Goal: Information Seeking & Learning: Understand process/instructions

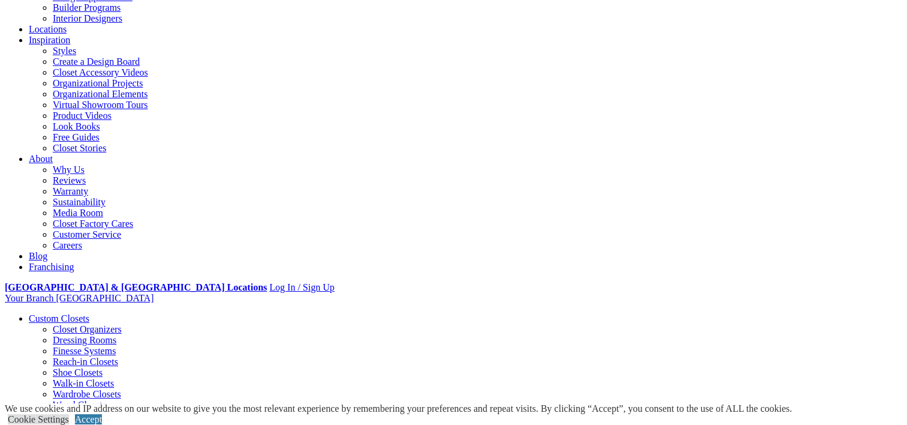
scroll to position [180, 0]
click at [64, 325] on link "Closet Organizers" at bounding box center [87, 330] width 69 height 10
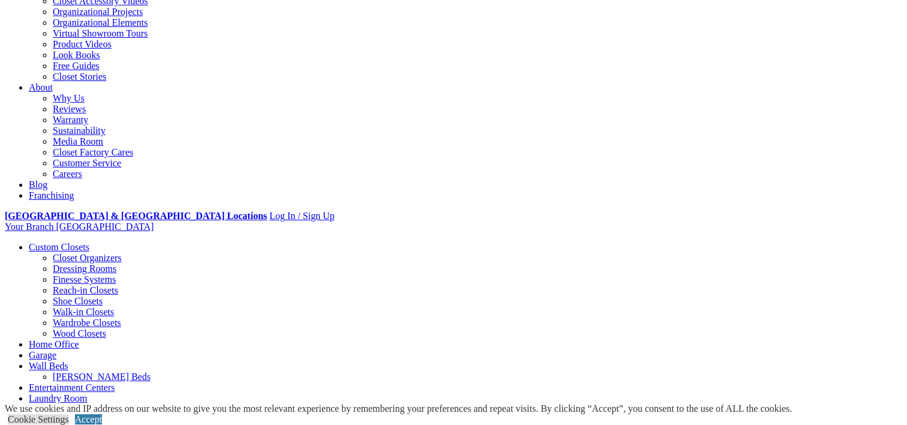
scroll to position [104, 0]
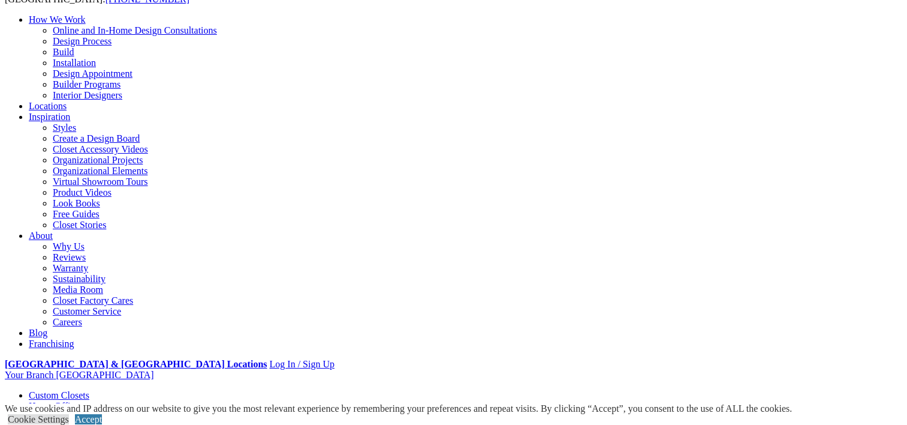
click at [96, 68] on link "Installation" at bounding box center [74, 63] width 43 height 10
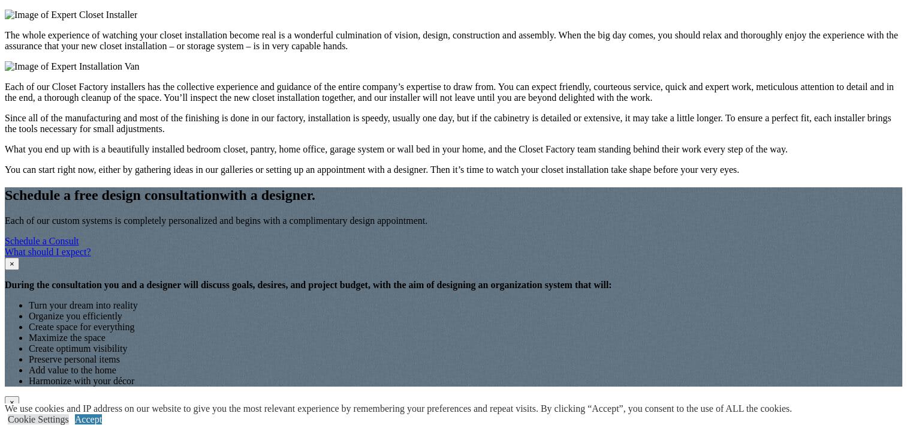
scroll to position [1327, 0]
